Goal: Check status: Check status

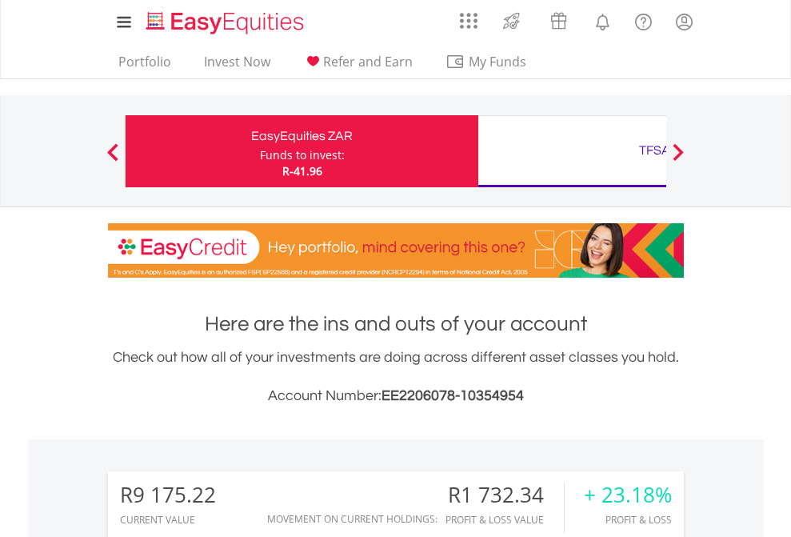
scroll to position [154, 251]
click at [260, 151] on div "Funds to invest:" at bounding box center [302, 155] width 85 height 16
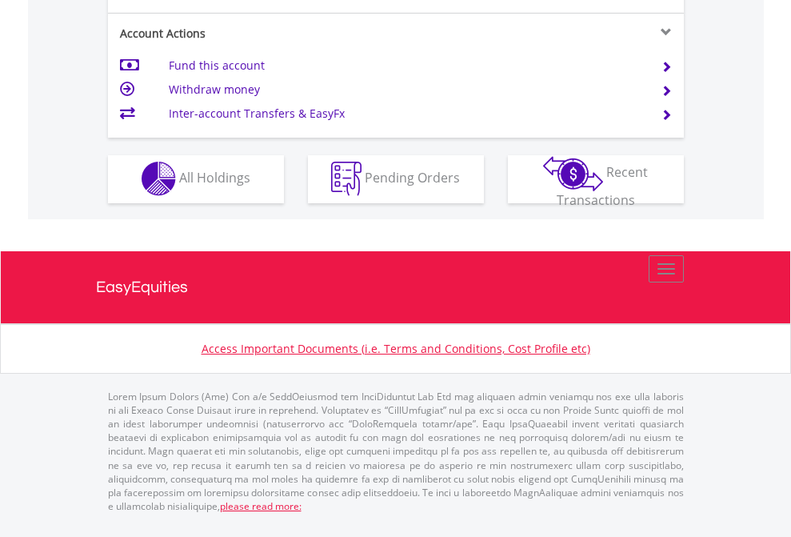
scroll to position [1364, 0]
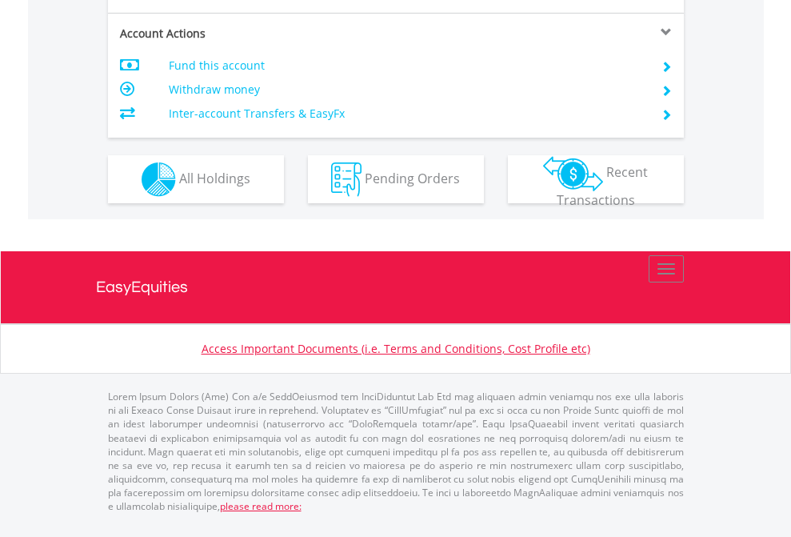
scroll to position [1534, 0]
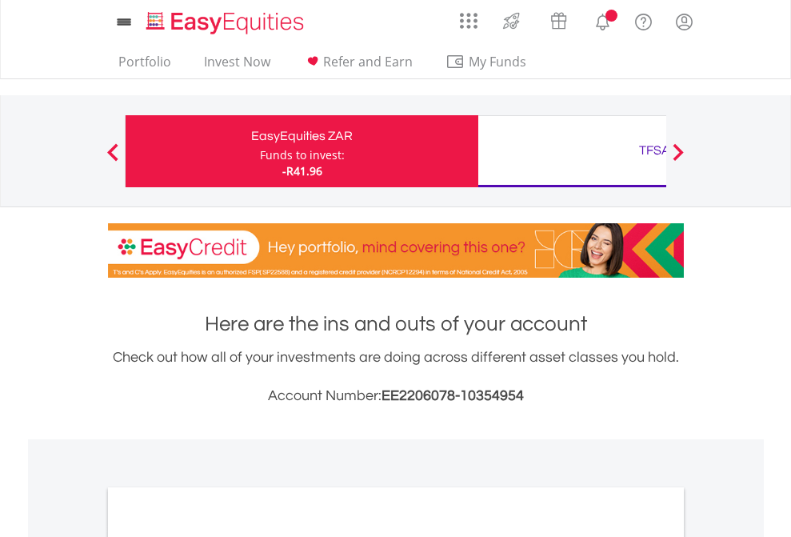
scroll to position [962, 0]
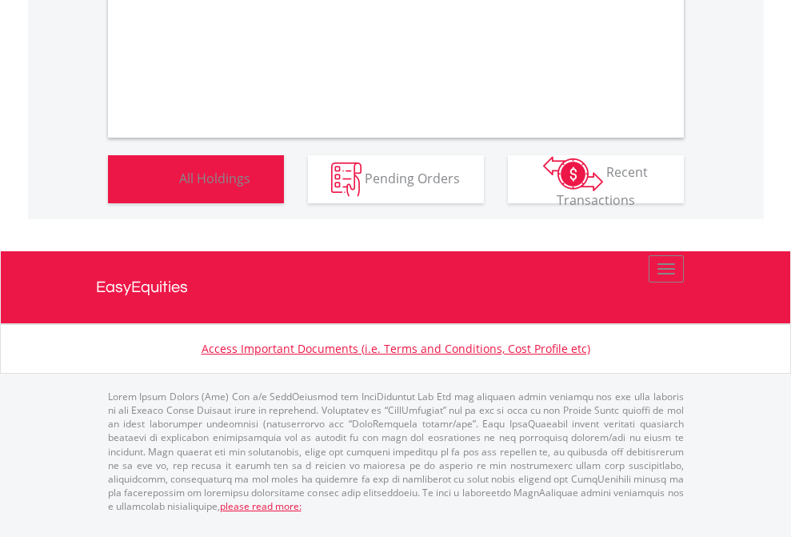
click at [179, 186] on span "All Holdings" at bounding box center [214, 178] width 71 height 18
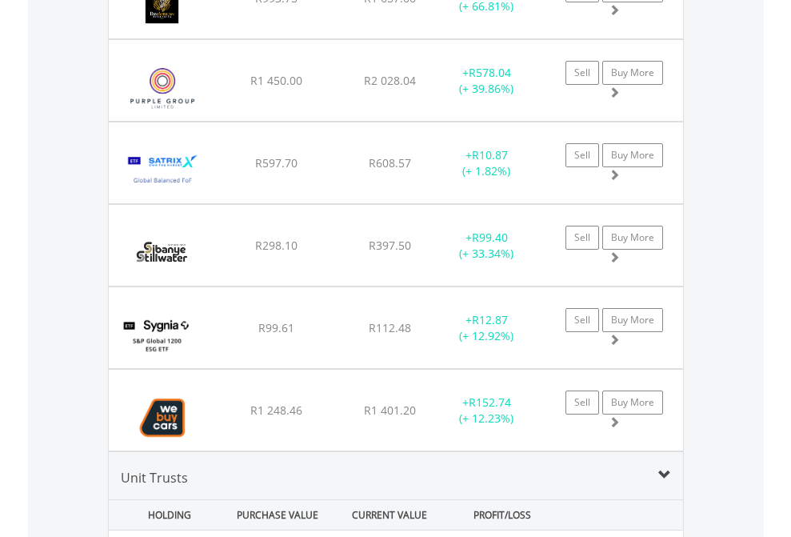
scroll to position [154, 251]
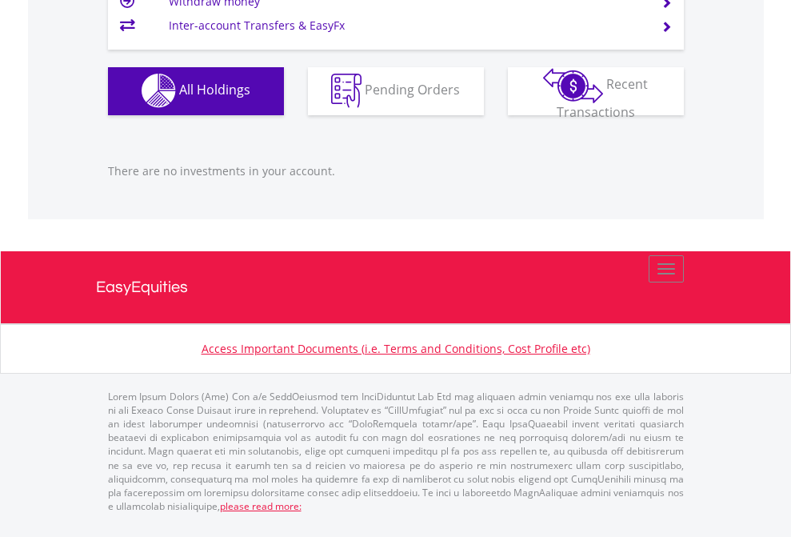
scroll to position [154, 251]
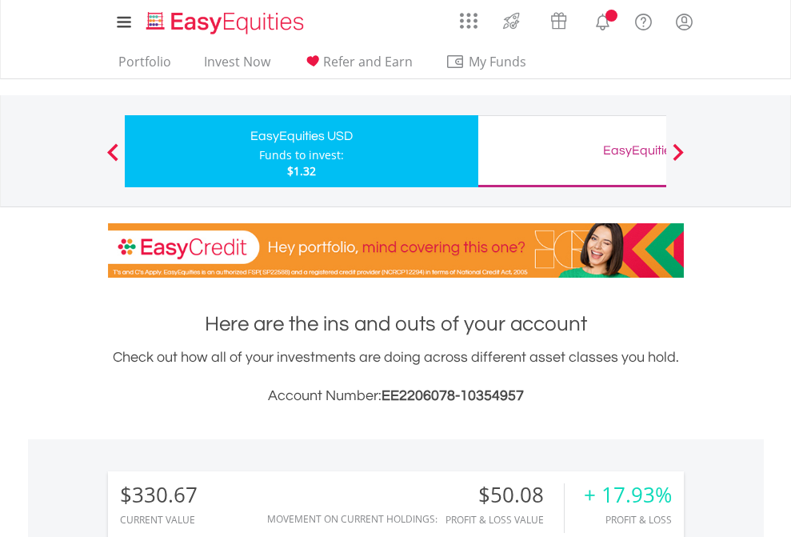
scroll to position [154, 251]
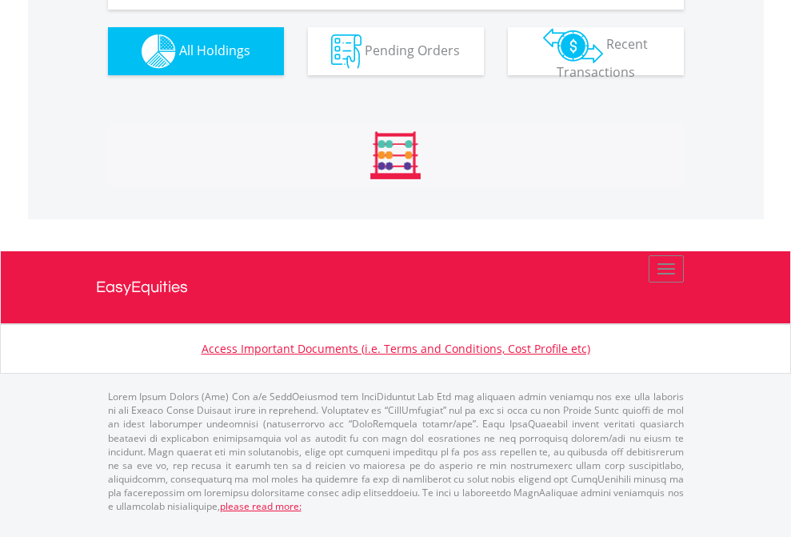
scroll to position [1811, 0]
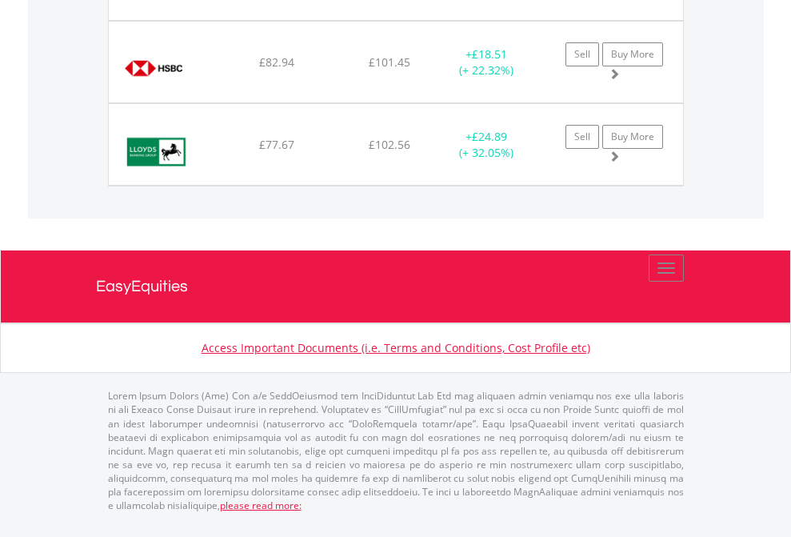
scroll to position [154, 251]
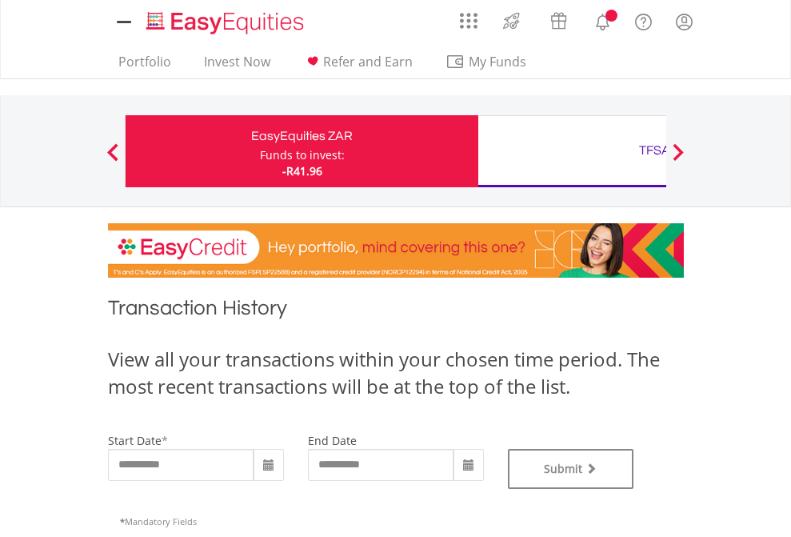
type input "**********"
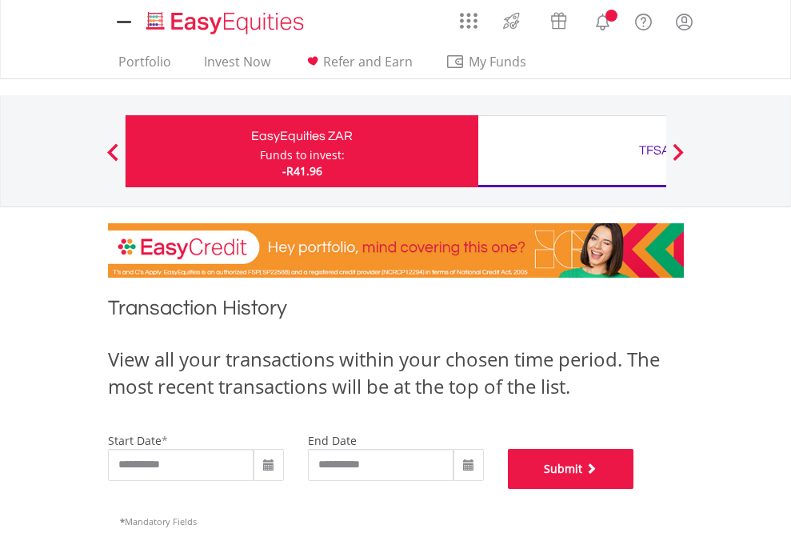
click at [634, 489] on button "Submit" at bounding box center [571, 469] width 126 height 40
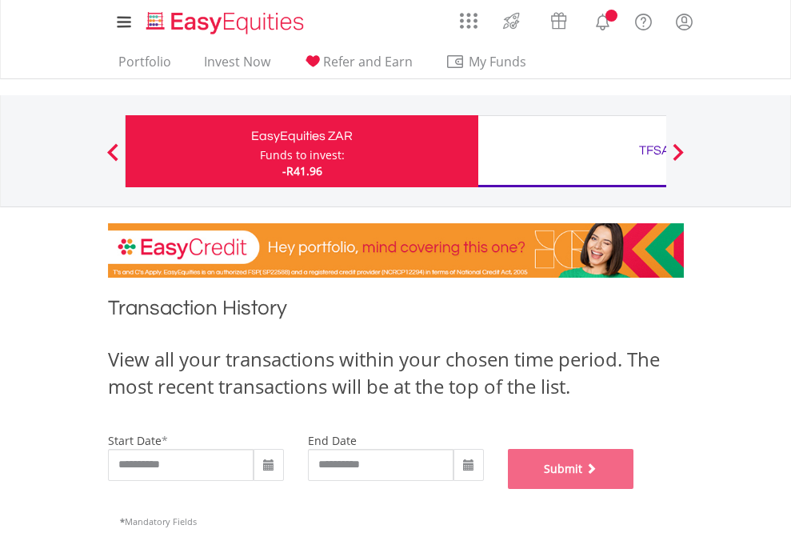
scroll to position [649, 0]
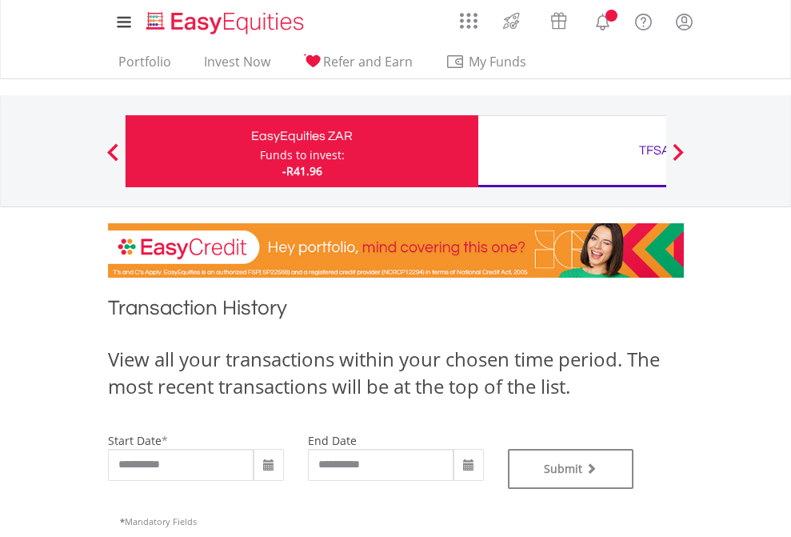
click at [572, 151] on div "TFSA" at bounding box center [655, 150] width 334 height 22
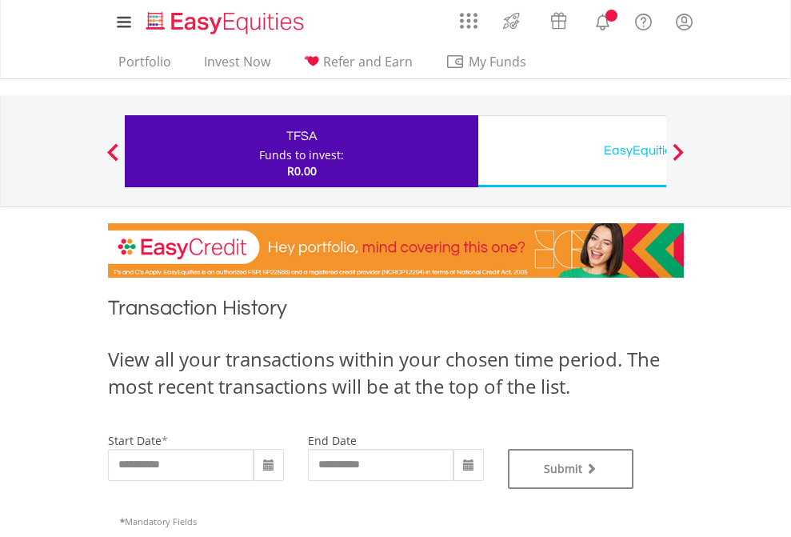
type input "**********"
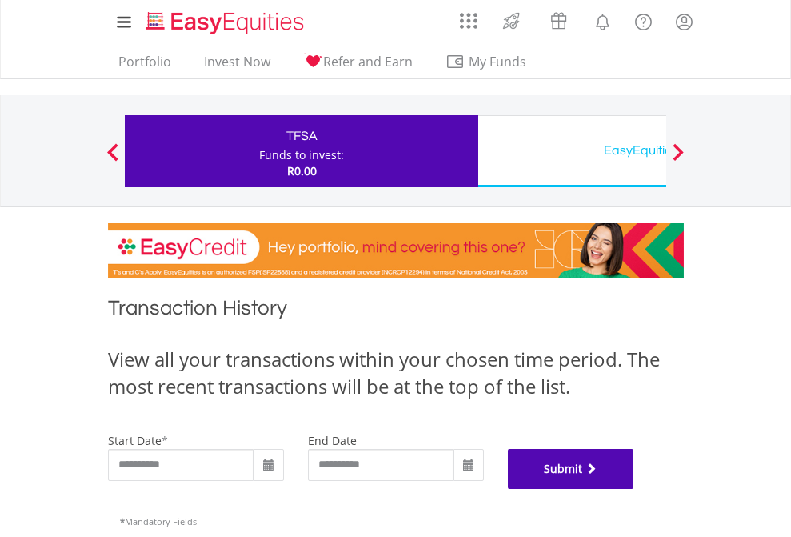
click at [634, 489] on button "Submit" at bounding box center [571, 469] width 126 height 40
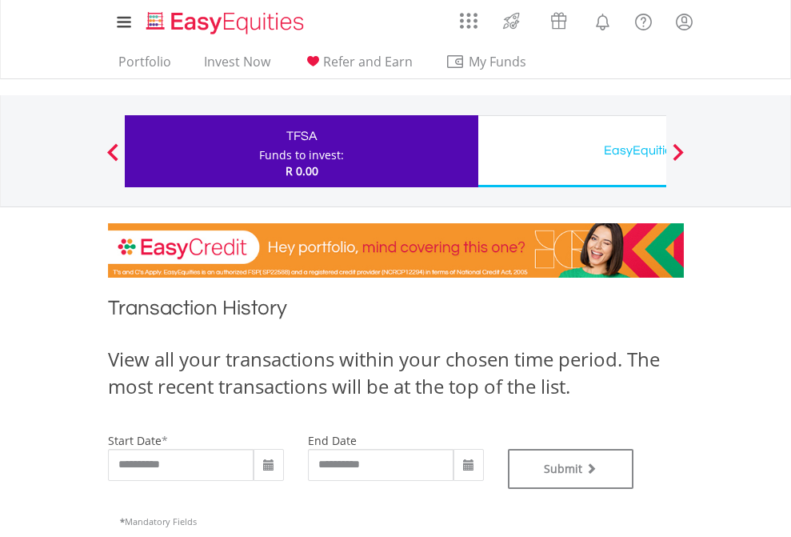
click at [572, 151] on div "EasyEquities USD" at bounding box center [655, 150] width 334 height 22
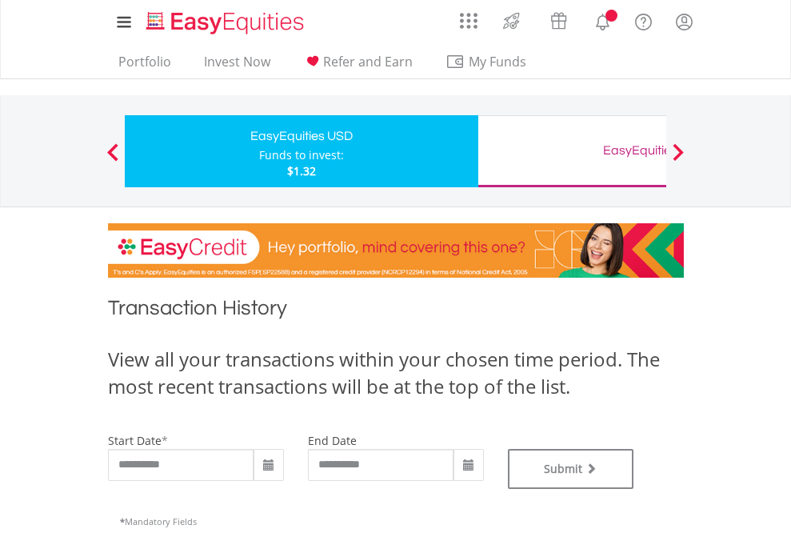
type input "**********"
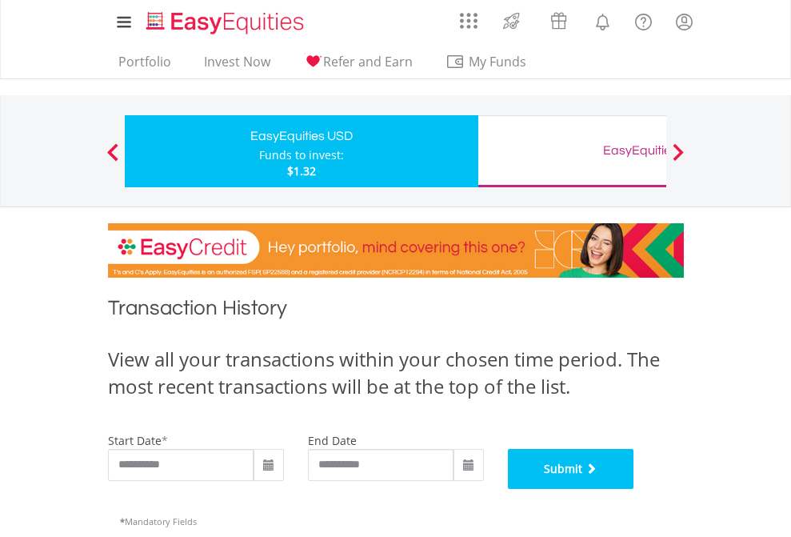
click at [634, 489] on button "Submit" at bounding box center [571, 469] width 126 height 40
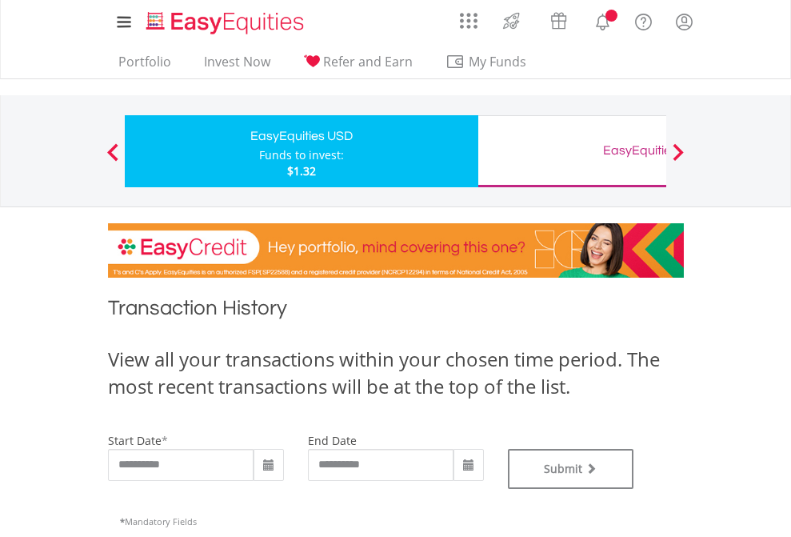
click at [572, 151] on div "EasyEquities GBP" at bounding box center [655, 150] width 334 height 22
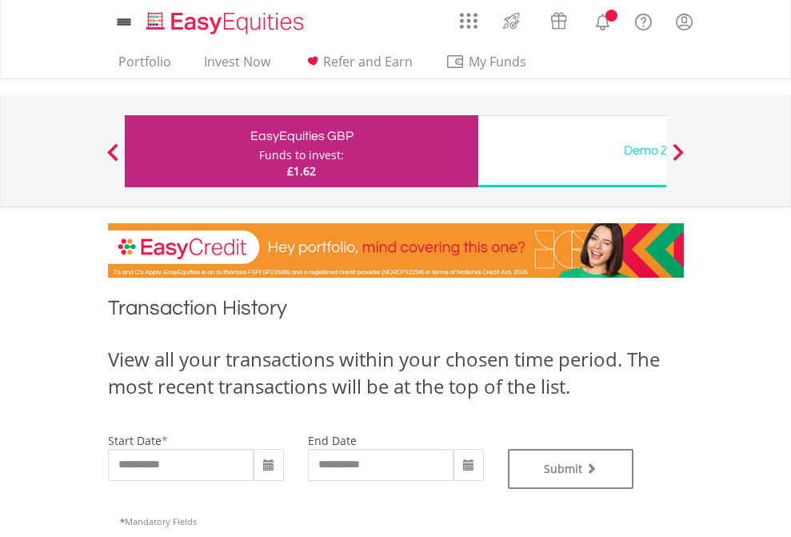
type input "**********"
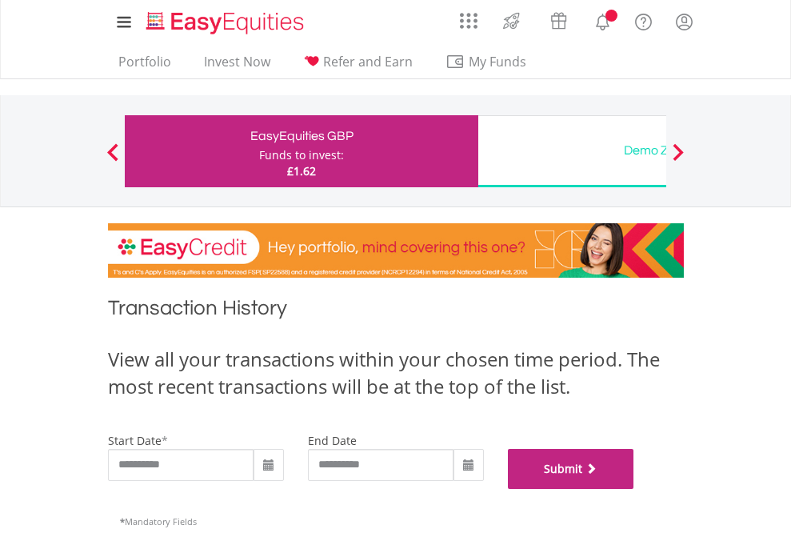
click at [634, 489] on button "Submit" at bounding box center [571, 469] width 126 height 40
